Goal: Task Accomplishment & Management: Manage account settings

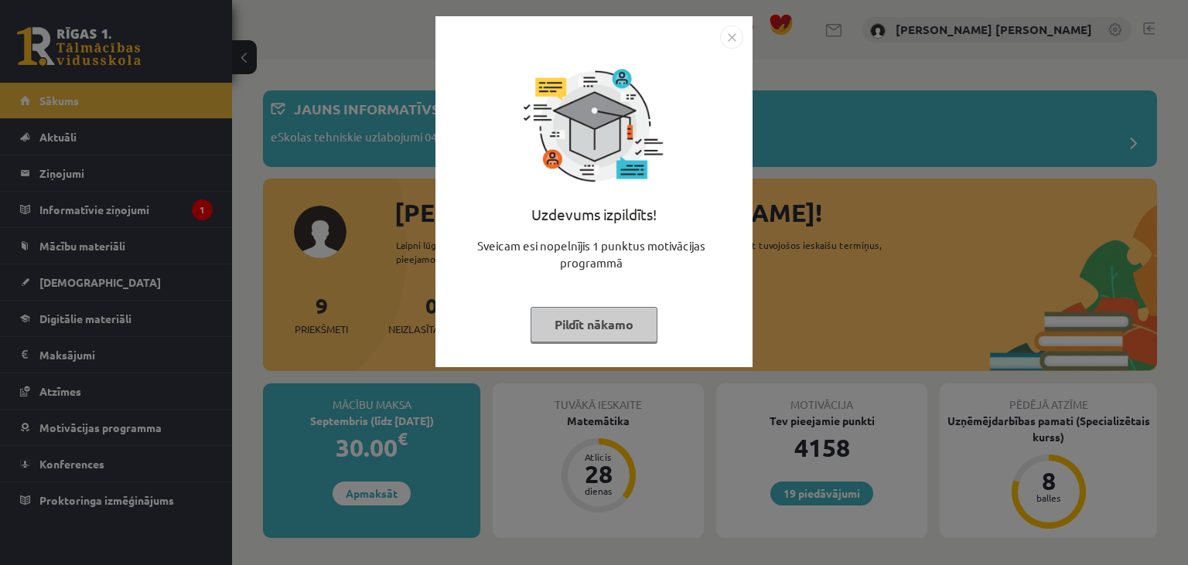
click at [629, 316] on button "Pildīt nākamo" at bounding box center [593, 325] width 127 height 36
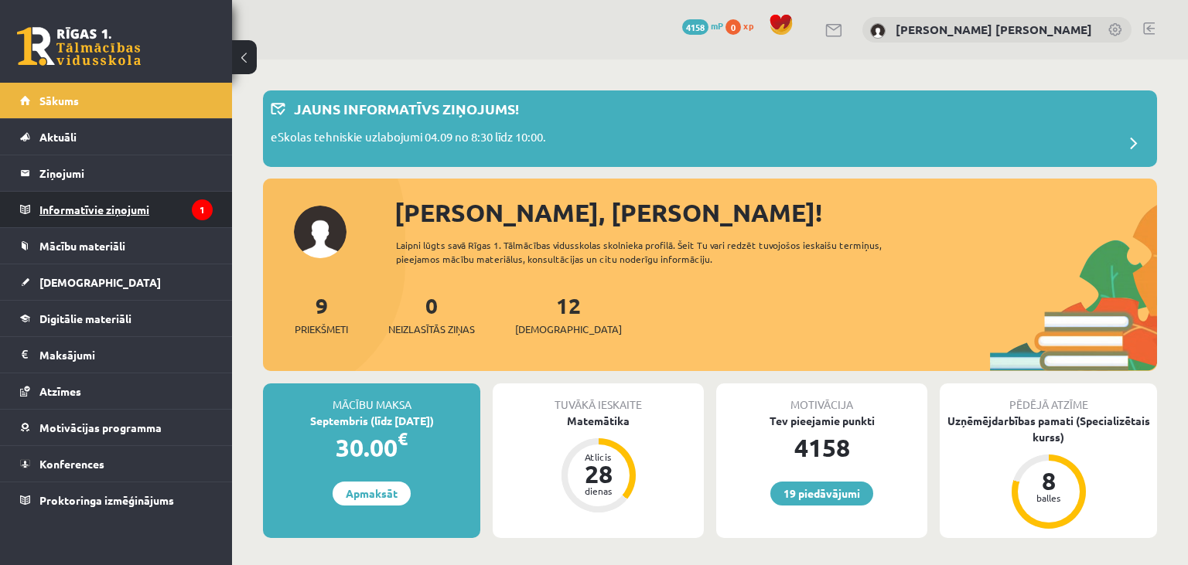
click at [158, 202] on legend "Informatīvie ziņojumi 1" at bounding box center [125, 210] width 173 height 36
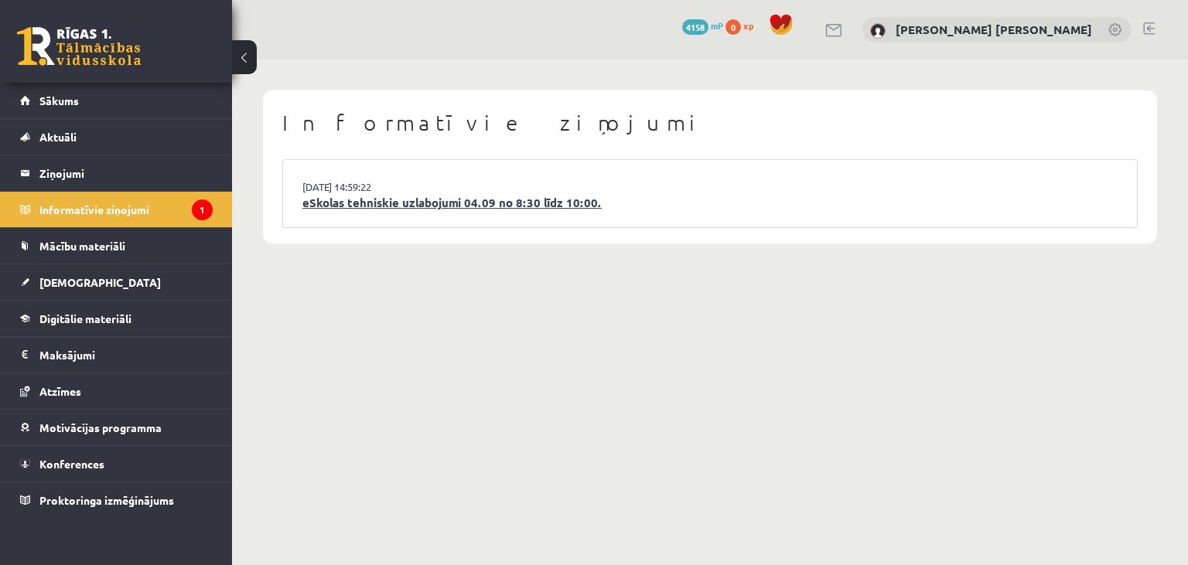
click at [406, 211] on link "eSkolas tehniskie uzlabojumi 04.09 no 8:30 līdz 10:00." at bounding box center [709, 203] width 815 height 18
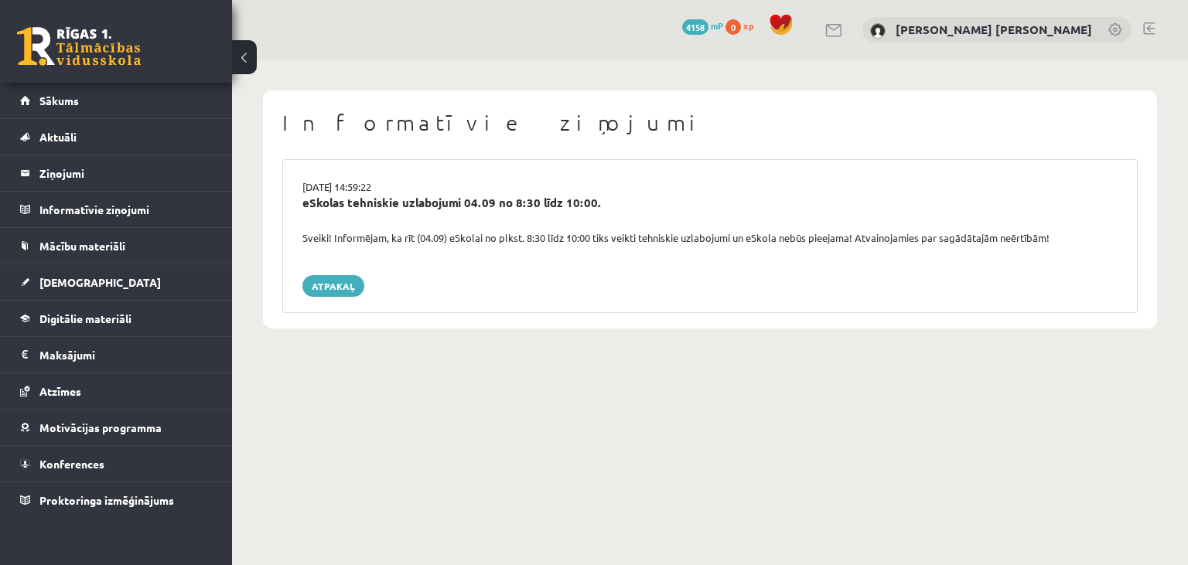
click at [1157, 39] on div "0 Dāvanas 4158 mP 0 xp [PERSON_NAME] [PERSON_NAME]" at bounding box center [710, 30] width 956 height 60
click at [1149, 30] on link at bounding box center [1149, 28] width 12 height 12
